Goal: Task Accomplishment & Management: Manage account settings

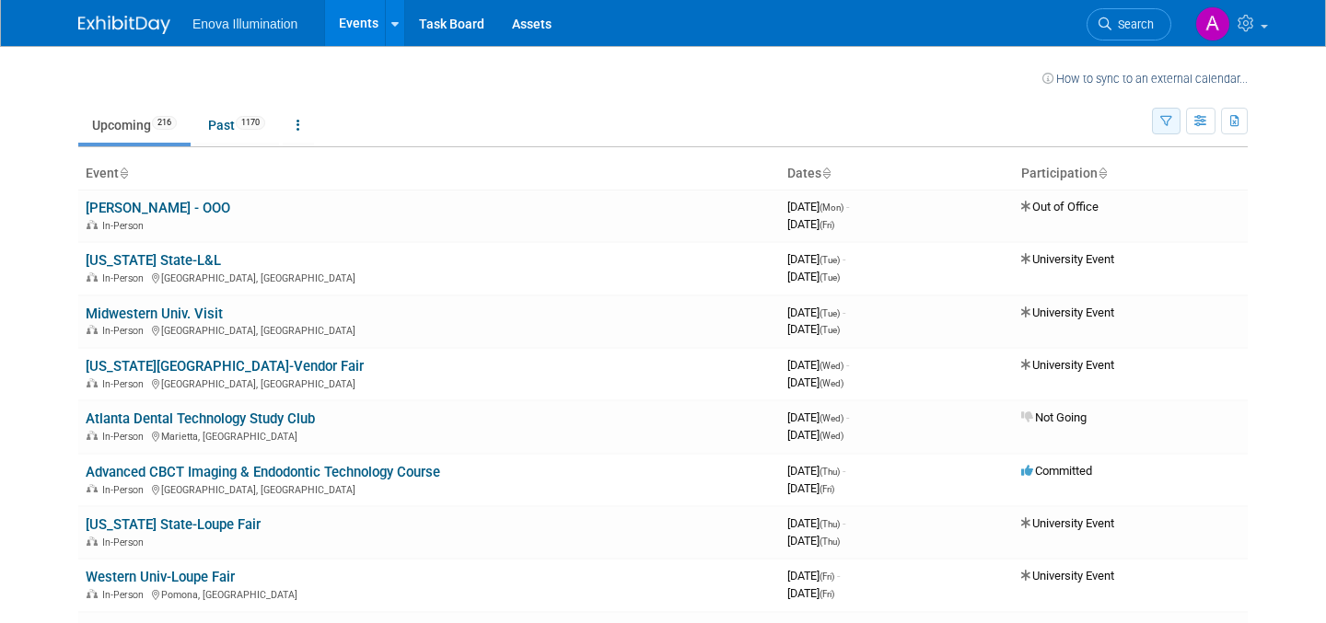
click at [1165, 122] on icon "button" at bounding box center [1166, 122] width 12 height 12
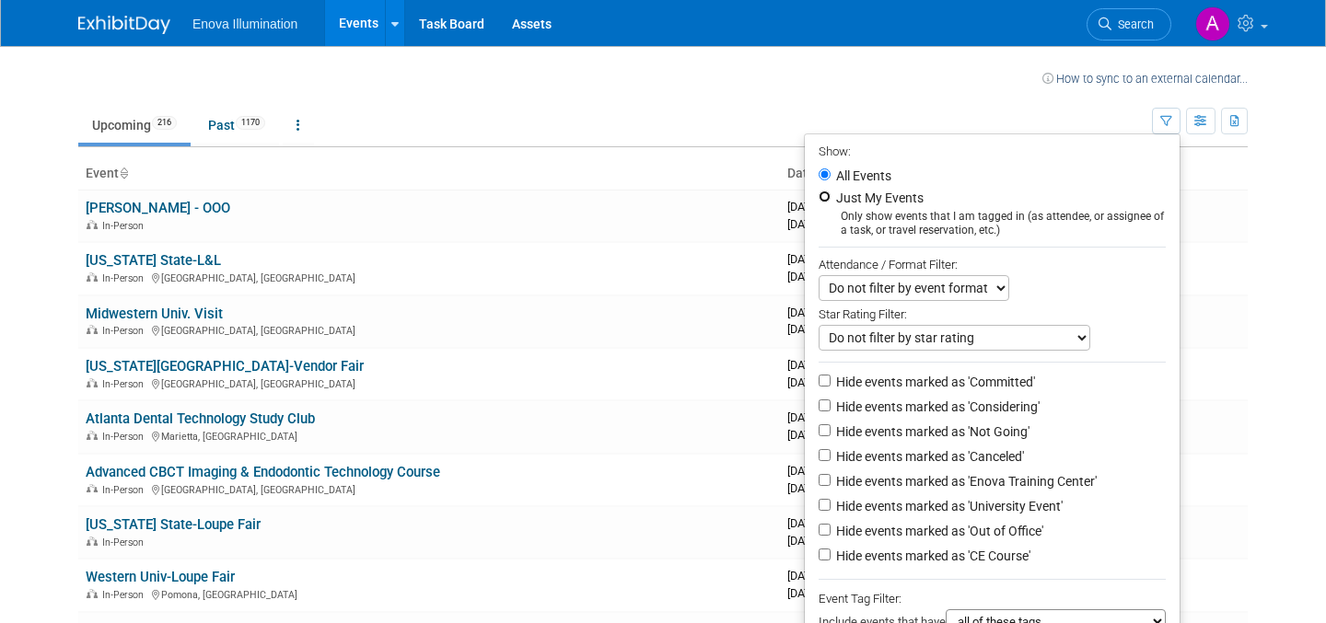
click at [819, 197] on input "Just My Events" at bounding box center [825, 197] width 12 height 12
radio input "true"
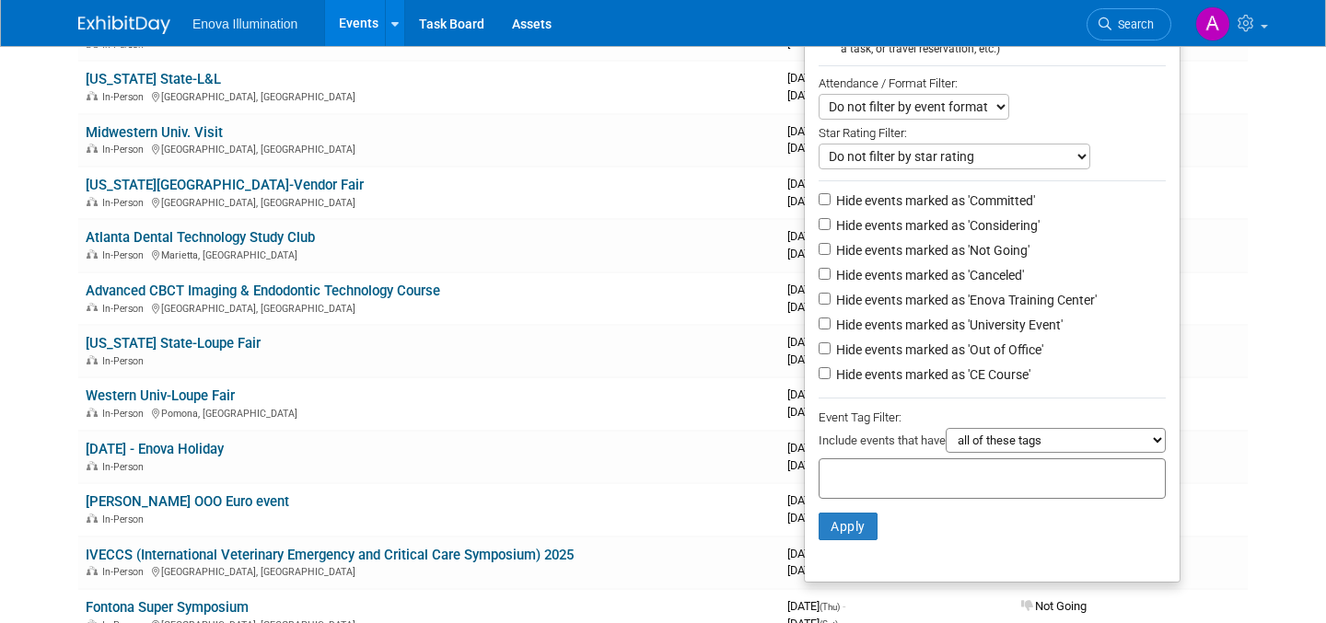
scroll to position [183, 0]
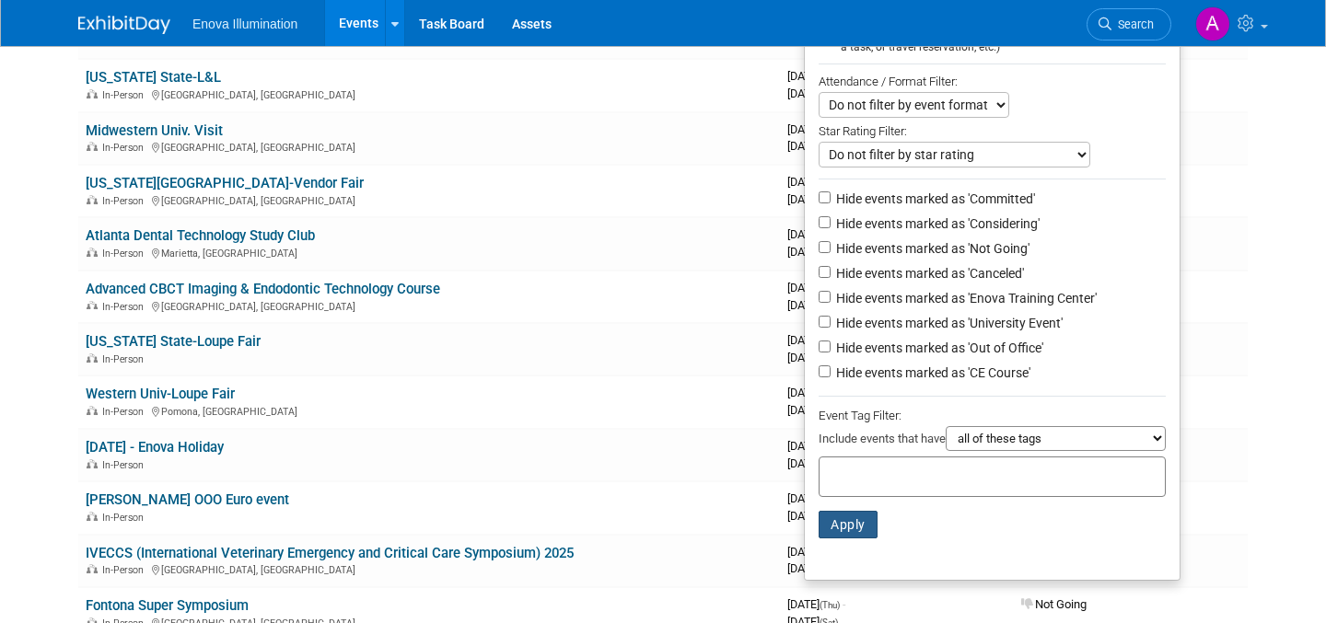
click at [846, 538] on button "Apply" at bounding box center [848, 525] width 59 height 28
